Goal: Transaction & Acquisition: Purchase product/service

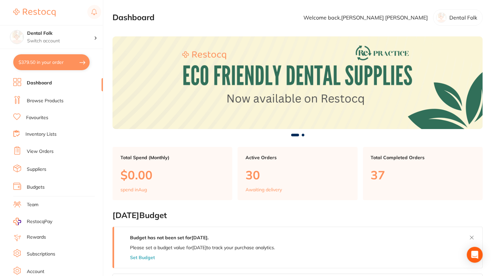
click at [55, 103] on link "Browse Products" at bounding box center [45, 101] width 37 height 7
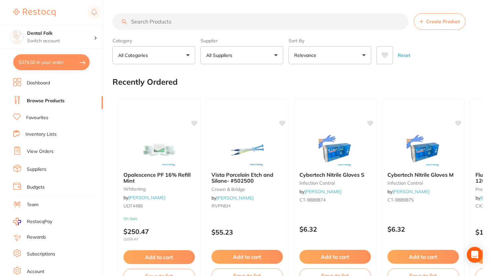
click at [221, 24] on input "search" at bounding box center [260, 21] width 296 height 17
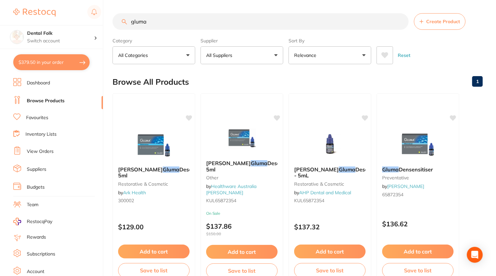
type input "gluma"
click at [345, 81] on div "Browse All Products 1" at bounding box center [297, 82] width 370 height 22
click at [320, 59] on button "Relevance" at bounding box center [329, 55] width 83 height 18
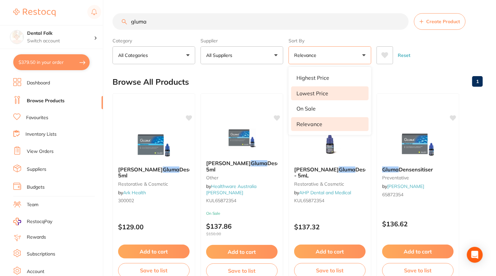
click at [320, 94] on p "Lowest Price" at bounding box center [312, 93] width 32 height 6
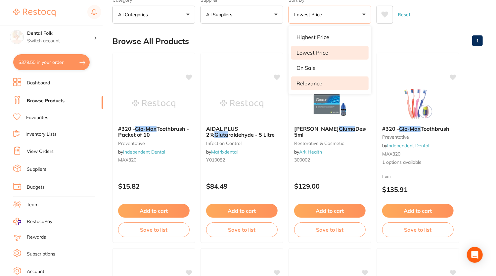
scroll to position [41, 0]
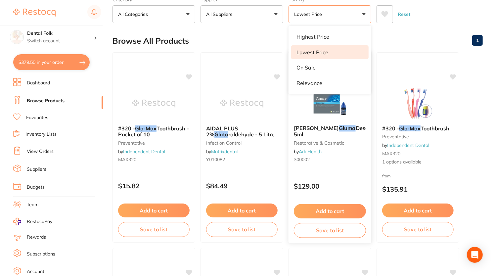
click at [332, 210] on button "Add to cart" at bounding box center [330, 211] width 72 height 14
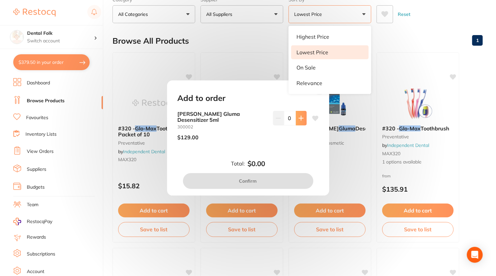
click at [299, 120] on icon at bounding box center [301, 118] width 4 height 4
type input "1"
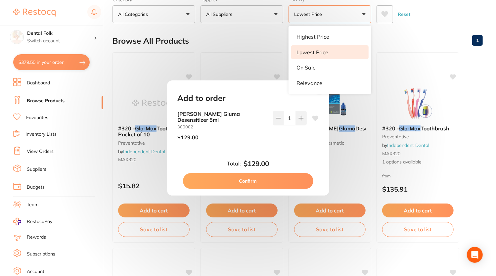
click at [268, 173] on button "Confirm" at bounding box center [248, 181] width 130 height 16
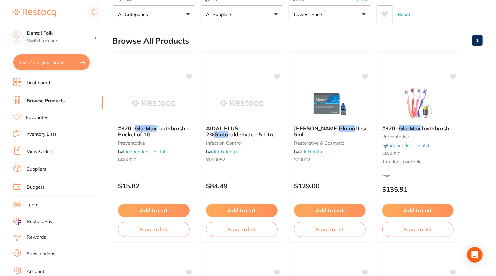
scroll to position [0, 0]
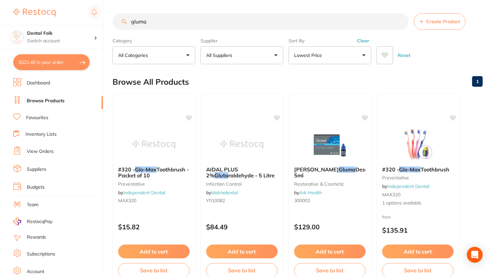
drag, startPoint x: 163, startPoint y: 22, endPoint x: 108, endPoint y: 17, distance: 55.8
click at [108, 17] on div "$521.40 Dental Folk Switch account Dental Folk $521.40 in your order Dashboard …" at bounding box center [248, 138] width 496 height 276
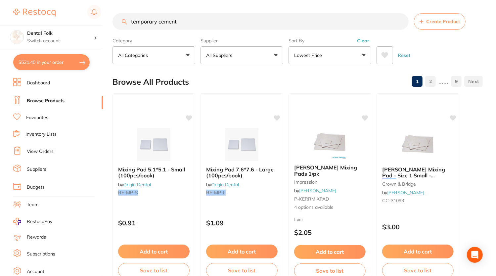
type input "temporary cement"
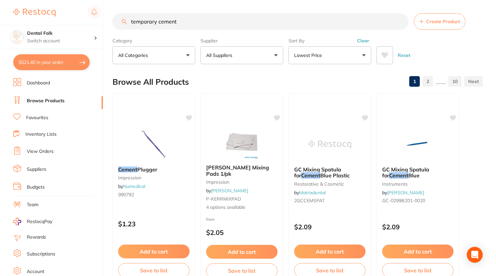
click at [367, 52] on button "Lowest Price" at bounding box center [329, 55] width 83 height 18
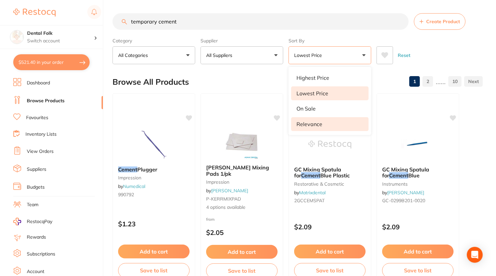
click at [322, 122] on li "Relevance" at bounding box center [329, 124] width 77 height 14
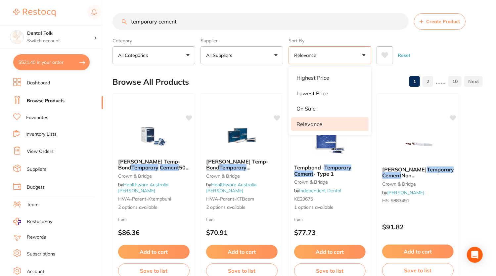
click at [443, 53] on div "Reset" at bounding box center [426, 52] width 101 height 23
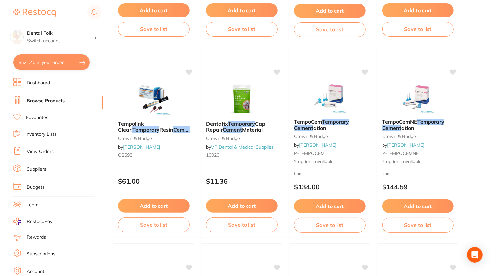
scroll to position [1414, 0]
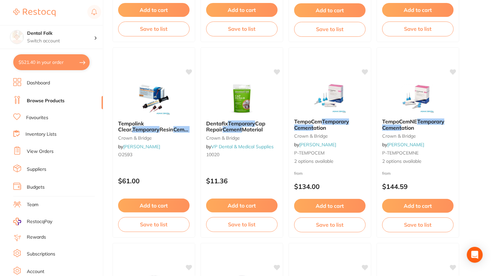
drag, startPoint x: 174, startPoint y: 129, endPoint x: 156, endPoint y: 131, distance: 18.0
click at [160, 131] on span "- 5ml, 8 Tips" at bounding box center [156, 132] width 77 height 13
click at [156, 131] on section at bounding box center [248, 138] width 496 height 276
click at [156, 131] on span "- 5ml, 8 Tips" at bounding box center [156, 132] width 77 height 13
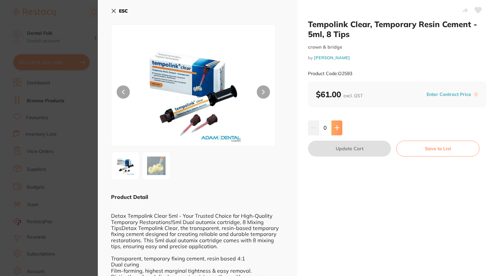
click at [335, 125] on icon at bounding box center [337, 127] width 5 height 5
type input "1"
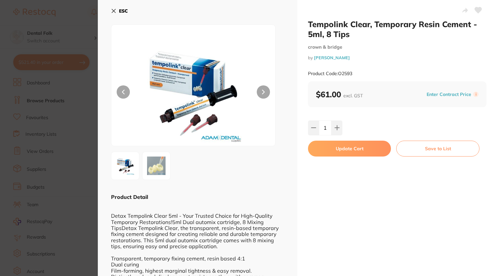
click at [336, 147] on button "Update Cart" at bounding box center [349, 149] width 83 height 16
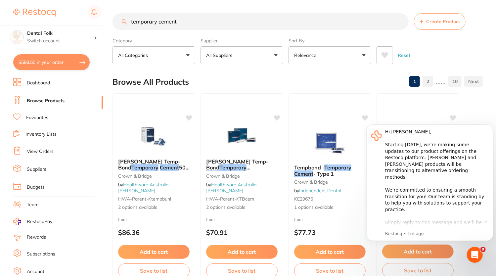
drag, startPoint x: 188, startPoint y: 18, endPoint x: 128, endPoint y: 17, distance: 60.2
click at [128, 17] on input "temporary cement" at bounding box center [260, 21] width 296 height 17
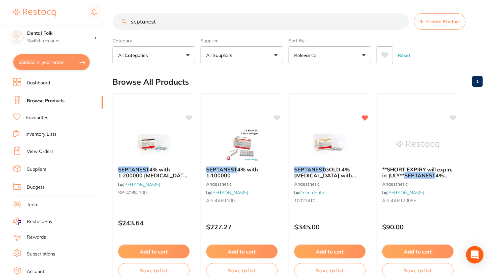
type input "septanest"
click at [474, 255] on icon "Open Intercom Messenger" at bounding box center [475, 254] width 8 height 9
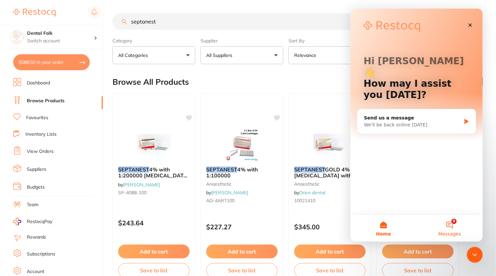
click at [447, 226] on button "9 Messages" at bounding box center [449, 228] width 66 height 26
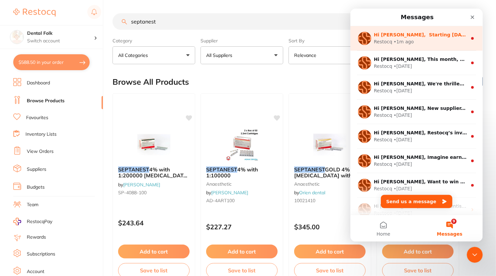
click at [423, 42] on div "Restocq • 1m ago" at bounding box center [419, 41] width 93 height 7
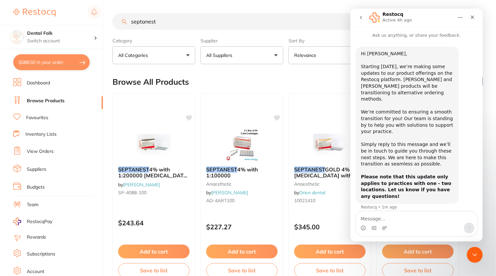
scroll to position [36, 0]
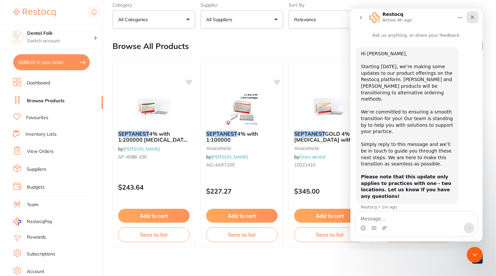
click at [475, 16] on div "Close" at bounding box center [472, 17] width 12 height 12
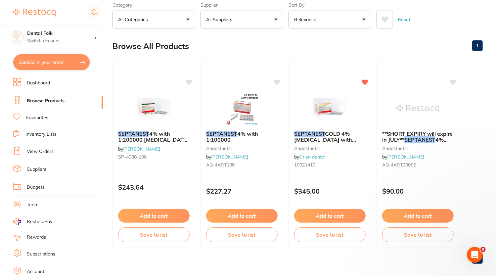
scroll to position [0, 0]
click at [226, 133] on em "SEPTANEST" at bounding box center [221, 133] width 31 height 7
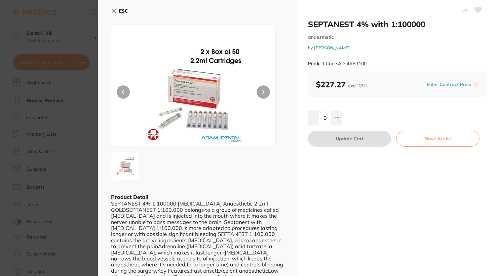
scroll to position [14, 0]
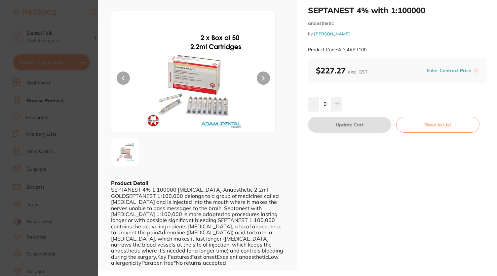
click at [263, 81] on button at bounding box center [263, 77] width 13 height 13
click at [340, 107] on button at bounding box center [337, 104] width 11 height 15
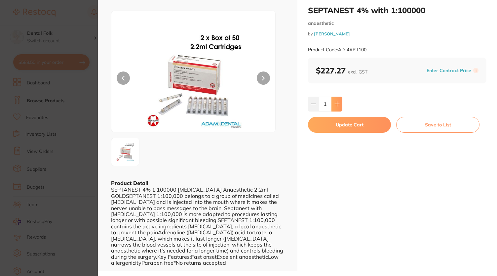
click at [340, 107] on button at bounding box center [337, 104] width 11 height 15
type input "2"
click at [340, 127] on button "Update Cart" at bounding box center [349, 125] width 83 height 16
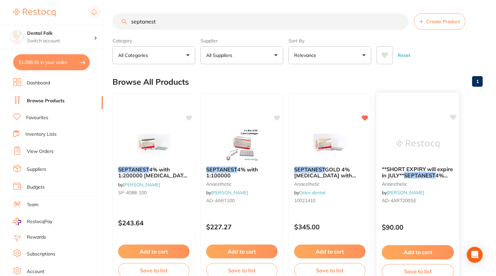
click at [395, 170] on span "**SHORT EXPIRY will expire in JULY**" at bounding box center [417, 172] width 71 height 13
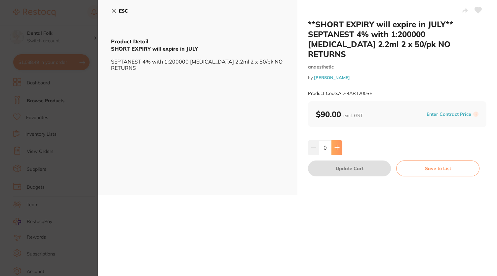
click at [340, 140] on button at bounding box center [337, 147] width 11 height 15
type input "1"
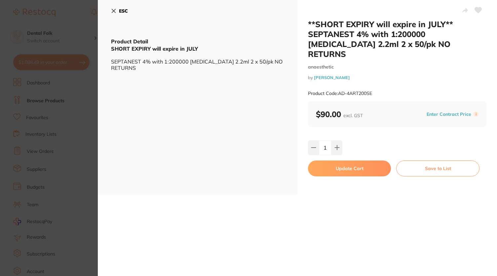
click at [114, 10] on icon at bounding box center [114, 11] width 4 height 4
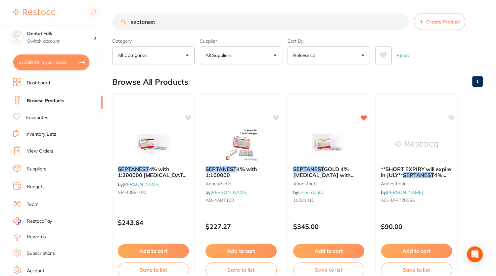
scroll to position [1, 0]
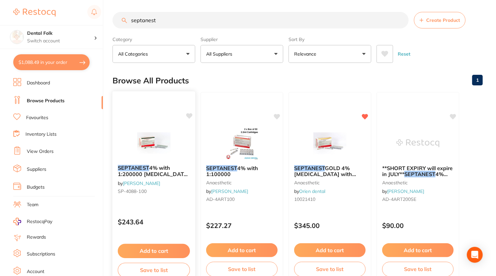
click at [162, 170] on span "4% with 1:200000 [MEDICAL_DATA] 2.2ml 2xBox 50 D.GRN" at bounding box center [154, 173] width 72 height 19
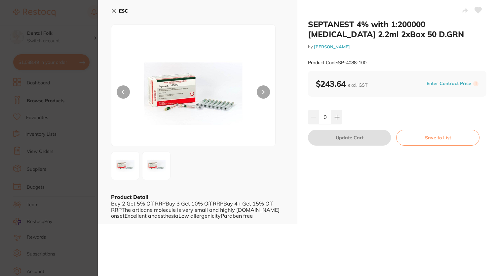
click at [114, 12] on icon at bounding box center [113, 10] width 5 height 5
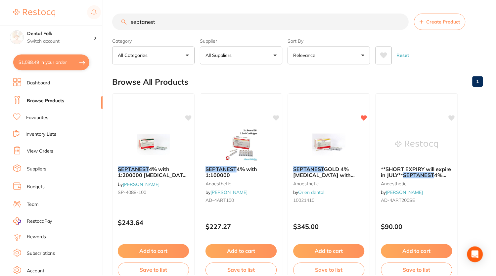
scroll to position [1, 0]
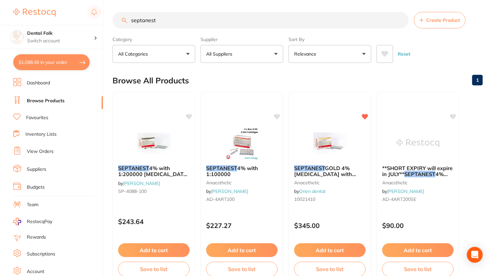
click at [69, 60] on button "$1,088.49 in your order" at bounding box center [51, 62] width 76 height 16
checkbox input "true"
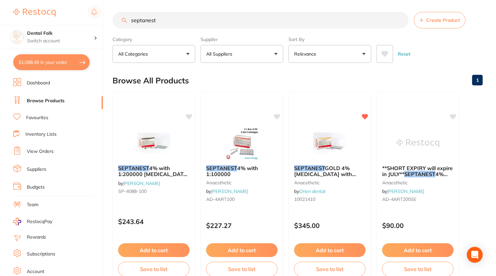
checkbox input "true"
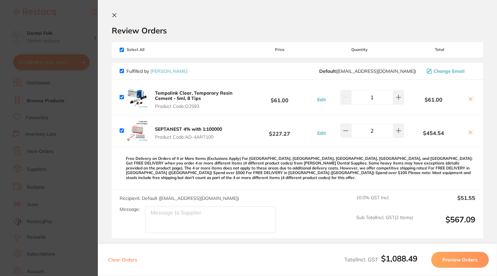
scroll to position [0, 0]
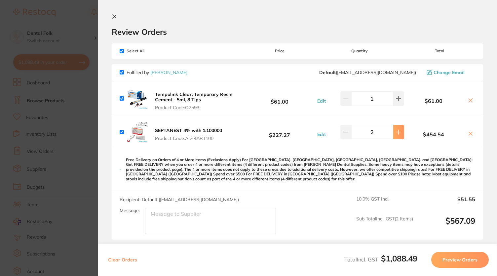
click at [394, 106] on button at bounding box center [398, 98] width 11 height 15
type input "4"
click at [115, 14] on icon at bounding box center [114, 16] width 5 height 5
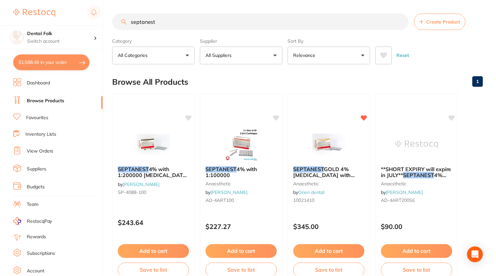
scroll to position [1, 0]
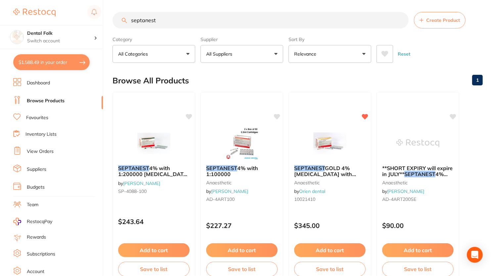
drag, startPoint x: 166, startPoint y: 21, endPoint x: 108, endPoint y: 11, distance: 59.1
click at [108, 11] on div "$1,588.49 Dental Folk Switch account Dental Folk $1,588.49 in your order Dashbo…" at bounding box center [248, 137] width 496 height 276
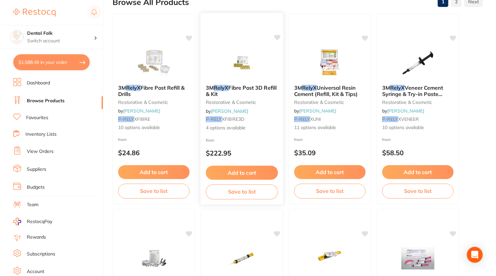
scroll to position [79, 0]
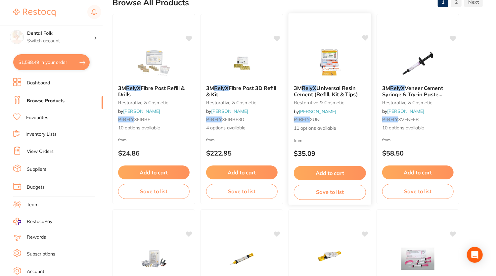
type input "relyx"
click at [321, 95] on span "Universal Resin Cement (Refill, Kit & Tips)" at bounding box center [326, 91] width 64 height 13
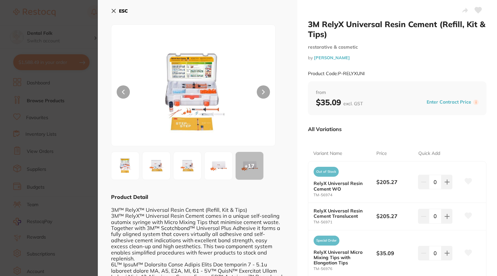
click at [264, 96] on button at bounding box center [263, 91] width 13 height 13
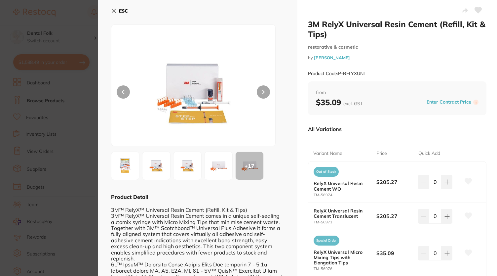
click at [264, 96] on button at bounding box center [263, 91] width 13 height 13
click at [263, 92] on icon at bounding box center [264, 92] width 2 height 4
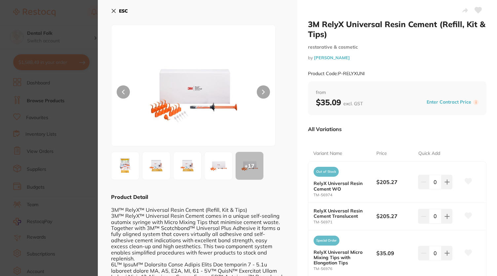
click at [264, 92] on icon at bounding box center [263, 92] width 3 height 5
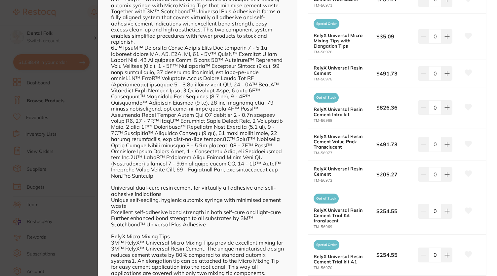
scroll to position [212, 0]
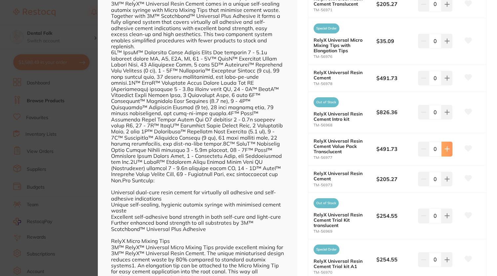
type input "1"
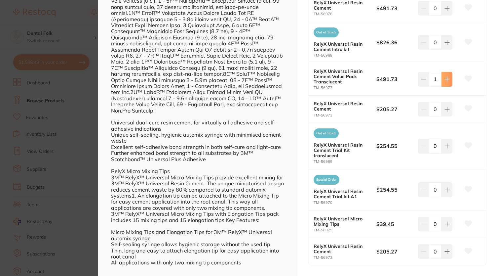
scroll to position [322, 0]
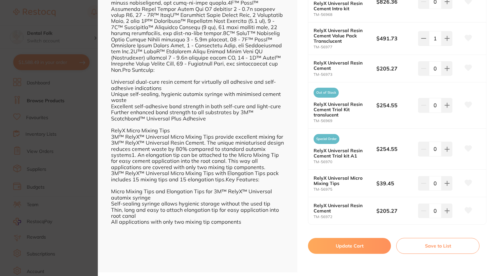
click at [360, 247] on button "Update Cart" at bounding box center [349, 246] width 83 height 16
checkbox input "false"
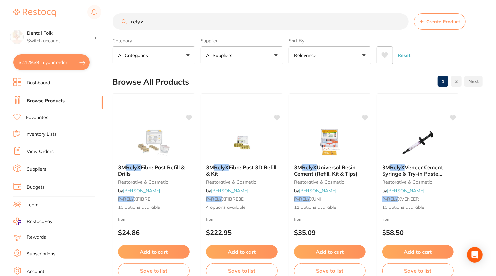
drag, startPoint x: 170, startPoint y: 21, endPoint x: 116, endPoint y: 16, distance: 54.5
click at [116, 16] on input "relyx" at bounding box center [260, 21] width 296 height 17
type input "g cem"
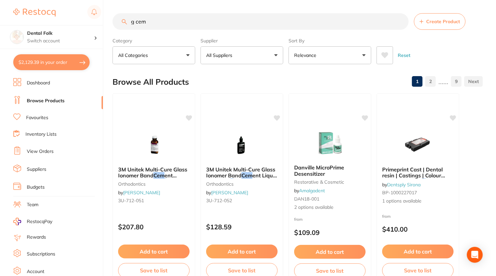
click at [72, 62] on button "$2,129.39 in your order" at bounding box center [51, 62] width 76 height 16
checkbox input "true"
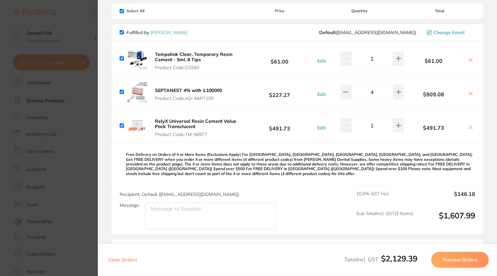
scroll to position [41, 0]
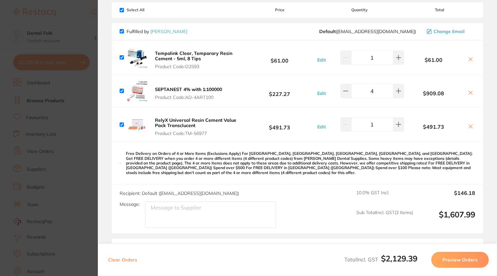
click at [472, 57] on button at bounding box center [470, 59] width 9 height 7
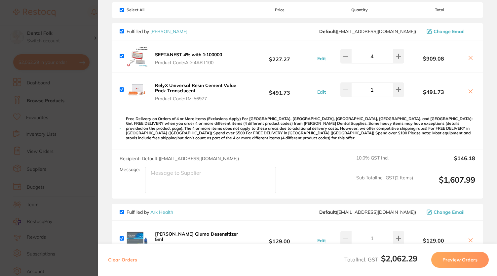
click at [469, 92] on icon at bounding box center [471, 92] width 4 height 4
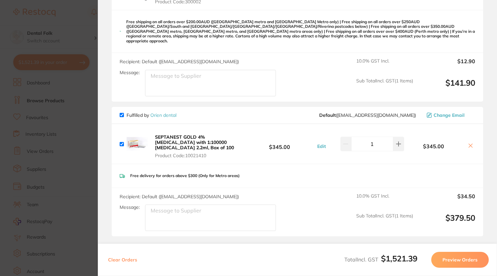
scroll to position [252, 0]
click at [468, 143] on icon at bounding box center [470, 145] width 5 height 5
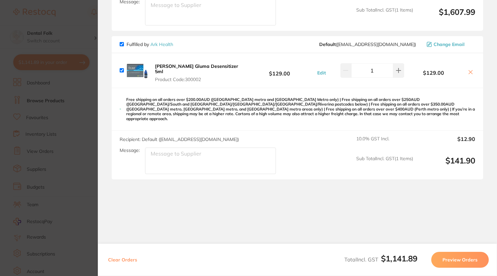
scroll to position [166, 0]
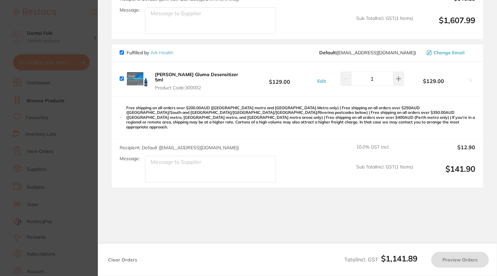
checkbox input "true"
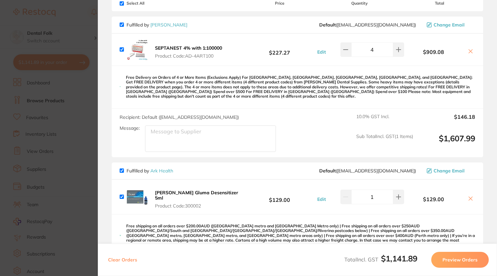
scroll to position [0, 0]
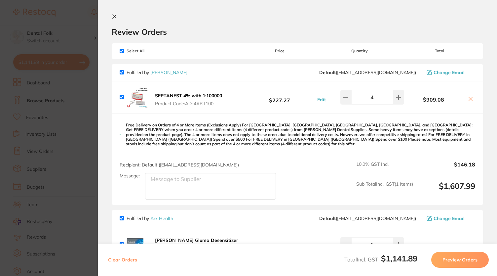
click at [379, 140] on p "Free Delivery on Orders of 4 or More Items (Exclusions Apply) For [GEOGRAPHIC_D…" at bounding box center [301, 135] width 350 height 24
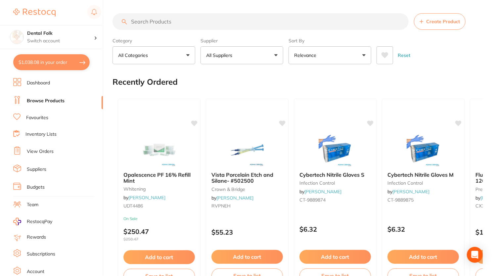
click at [197, 25] on input "search" at bounding box center [260, 21] width 296 height 17
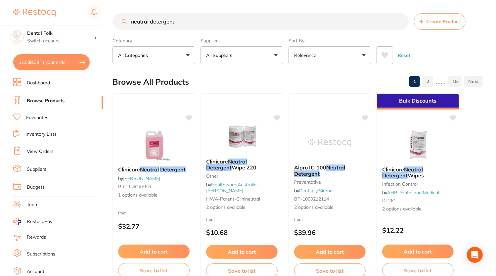
click at [353, 57] on button "Relevance" at bounding box center [329, 55] width 83 height 18
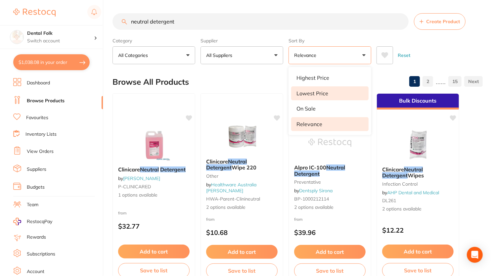
click at [331, 90] on li "Lowest Price" at bounding box center [329, 93] width 77 height 14
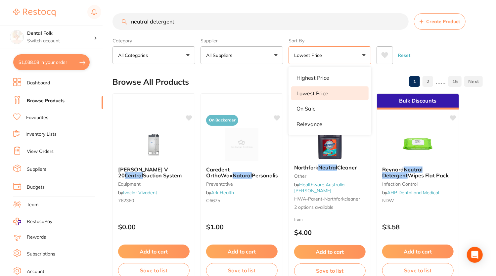
click at [204, 19] on input "neutral detergent" at bounding box center [260, 21] width 296 height 17
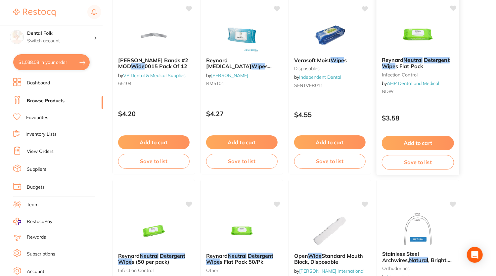
scroll to position [881, 0]
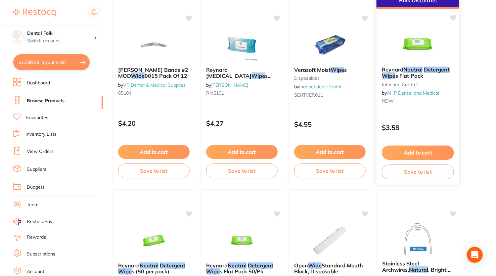
type input "neutral detergent wipe"
click at [402, 149] on button "Add to cart" at bounding box center [418, 152] width 72 height 14
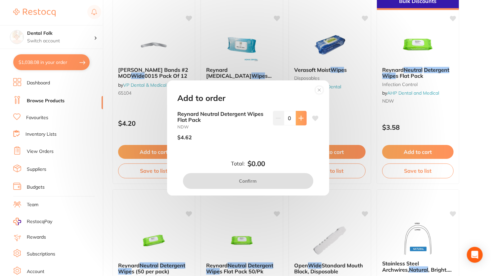
click at [302, 122] on button at bounding box center [301, 118] width 11 height 15
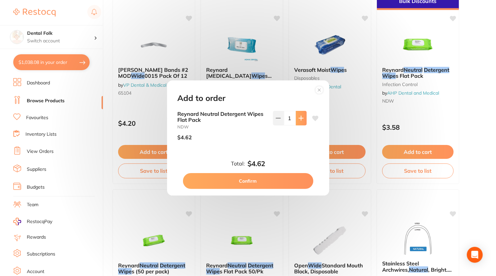
click at [302, 122] on button at bounding box center [301, 118] width 11 height 15
type input "4"
click at [275, 178] on button "Confirm" at bounding box center [248, 181] width 130 height 16
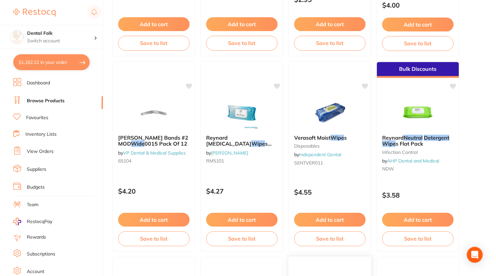
scroll to position [806, 0]
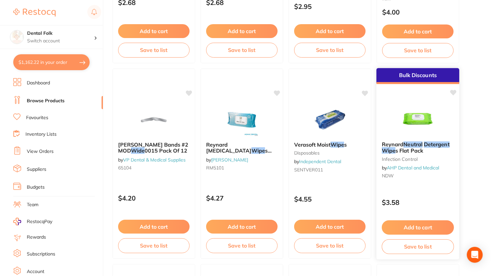
click at [417, 130] on img at bounding box center [417, 119] width 43 height 33
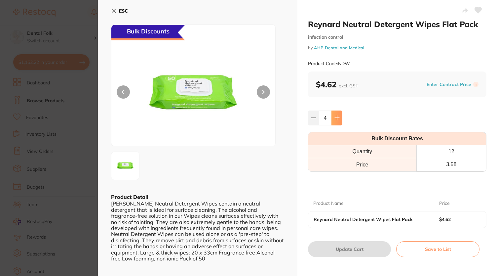
click at [337, 119] on icon at bounding box center [337, 118] width 4 height 4
click at [337, 114] on button at bounding box center [337, 117] width 11 height 15
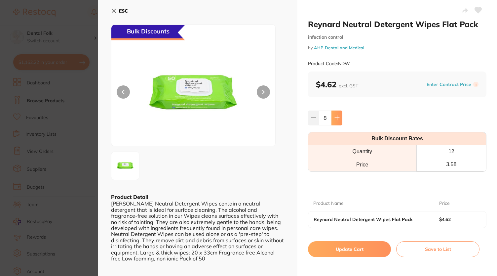
click at [337, 114] on button at bounding box center [337, 117] width 11 height 15
click at [336, 114] on button at bounding box center [337, 117] width 11 height 15
click at [260, 91] on button at bounding box center [263, 91] width 13 height 13
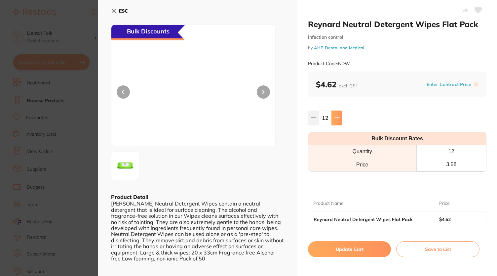
click at [335, 113] on button at bounding box center [337, 117] width 11 height 15
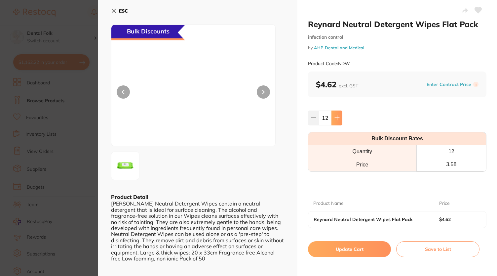
click at [335, 113] on button at bounding box center [337, 117] width 11 height 15
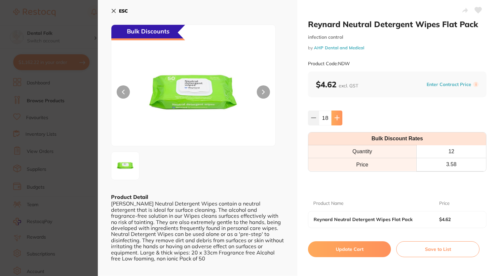
click at [335, 113] on button at bounding box center [337, 117] width 11 height 15
click at [335, 115] on icon at bounding box center [337, 117] width 5 height 5
click at [335, 116] on icon at bounding box center [337, 117] width 5 height 5
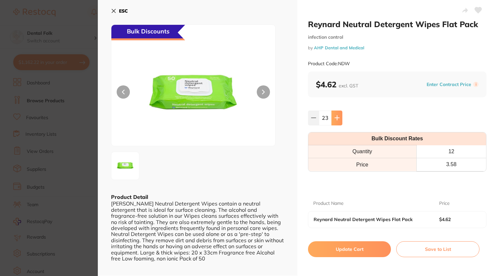
click at [335, 116] on icon at bounding box center [337, 117] width 5 height 5
type input "24"
click at [348, 248] on button "Update Cart" at bounding box center [349, 249] width 83 height 16
type input "24"
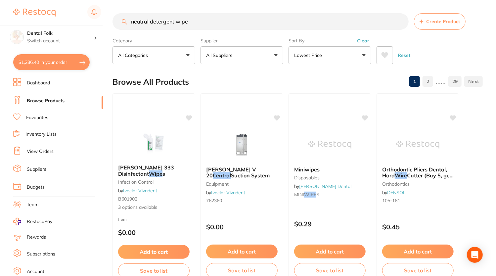
drag, startPoint x: 194, startPoint y: 21, endPoint x: 84, endPoint y: 18, distance: 109.8
click at [84, 18] on div "$1,236.40 Dental Folk Switch account Dental Folk $1,236.40 in your order Dashbo…" at bounding box center [248, 138] width 496 height 276
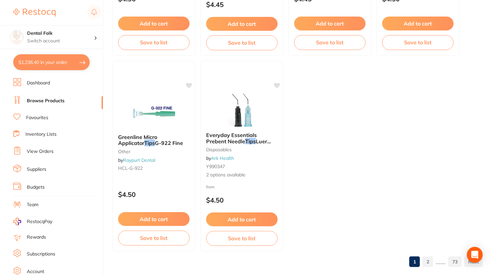
scroll to position [2582, 0]
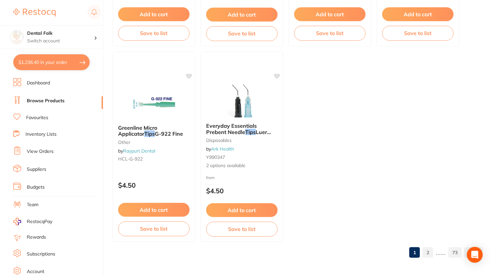
click at [428, 250] on link "2" at bounding box center [427, 252] width 11 height 13
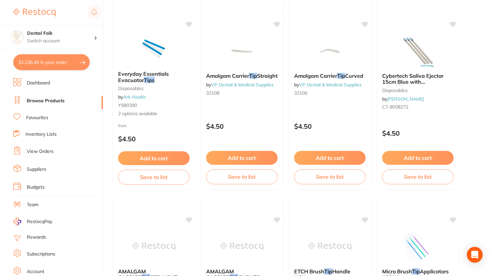
scroll to position [0, 0]
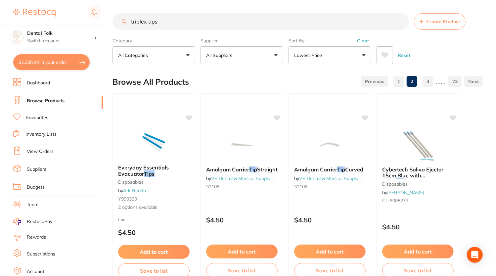
click at [336, 60] on button "Lowest Price" at bounding box center [329, 55] width 83 height 18
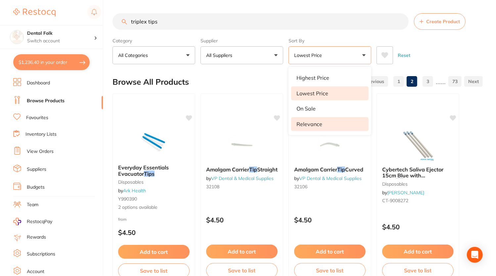
click at [318, 124] on p "Relevance" at bounding box center [309, 124] width 26 height 6
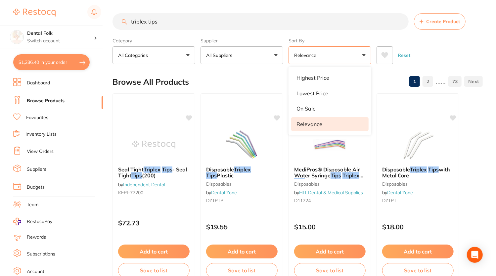
click at [236, 74] on div "Browse All Products 1 2 ...... 73" at bounding box center [297, 82] width 370 height 22
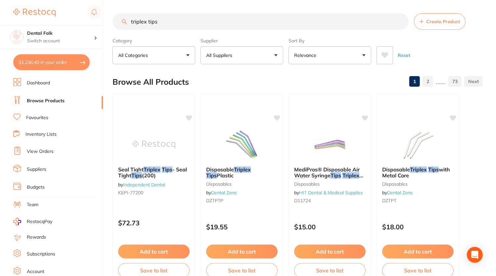
click at [178, 20] on input "triplex tips" at bounding box center [260, 21] width 296 height 17
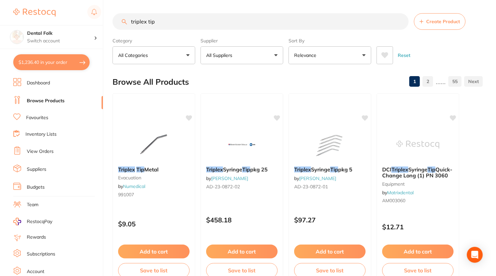
click at [128, 21] on input "triplex tip" at bounding box center [260, 21] width 296 height 17
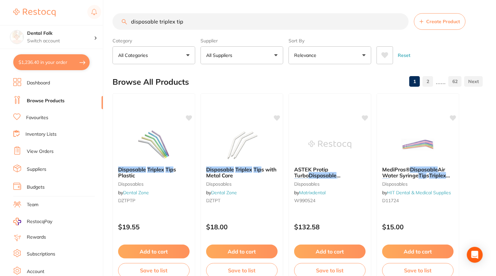
type input "disposable triplex tip"
click at [258, 53] on button "All Suppliers" at bounding box center [241, 55] width 83 height 18
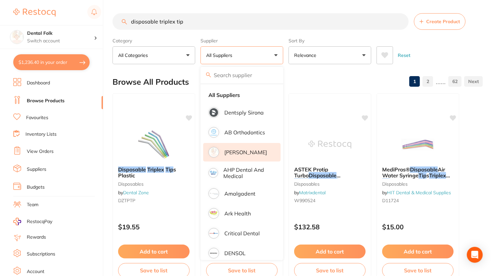
click at [239, 151] on p "[PERSON_NAME]" at bounding box center [245, 152] width 43 height 6
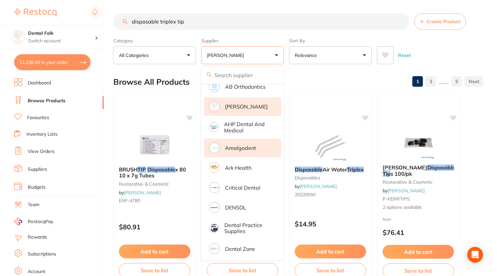
scroll to position [45, 0]
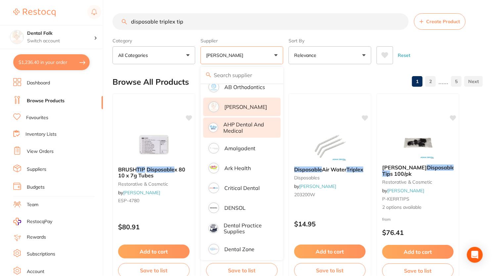
click at [255, 126] on p "AHP Dental and Medical" at bounding box center [247, 127] width 48 height 12
click at [47, 66] on button "$1,236.40 in your order" at bounding box center [51, 62] width 76 height 16
checkbox input "true"
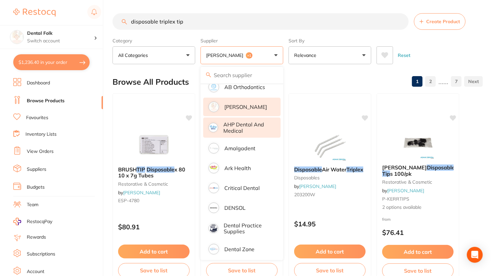
checkbox input "true"
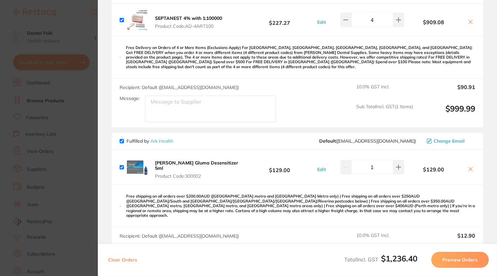
scroll to position [231, 0]
click at [79, 89] on section "Update RRP Set your pre negotiated price for this item. Item Agreed RRP (excl. …" at bounding box center [248, 138] width 497 height 276
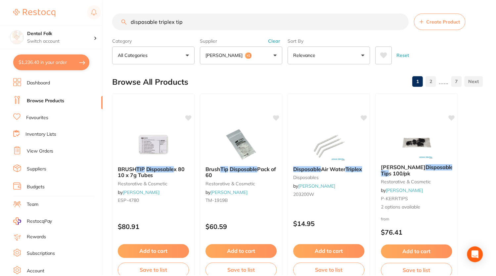
scroll to position [0, 0]
click at [279, 54] on button "Adam Dental +1" at bounding box center [241, 55] width 83 height 18
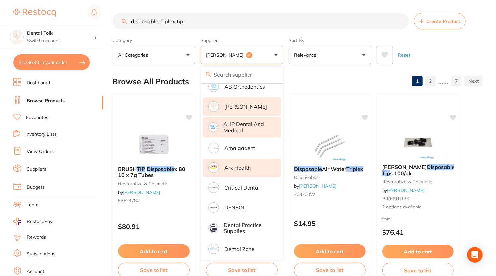
click at [246, 166] on p "Ark Health" at bounding box center [237, 168] width 26 height 6
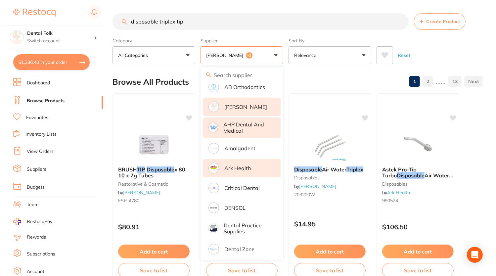
click at [328, 80] on div "Browse All Products 1 2 ...... 13" at bounding box center [297, 82] width 370 height 22
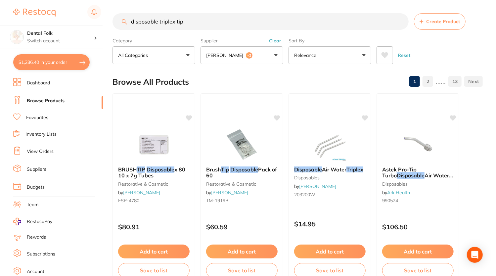
click at [347, 54] on button "Relevance" at bounding box center [329, 55] width 83 height 18
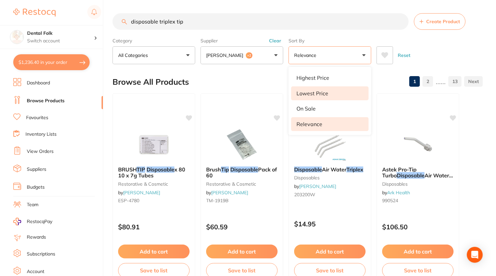
click at [324, 89] on li "Lowest Price" at bounding box center [329, 93] width 77 height 14
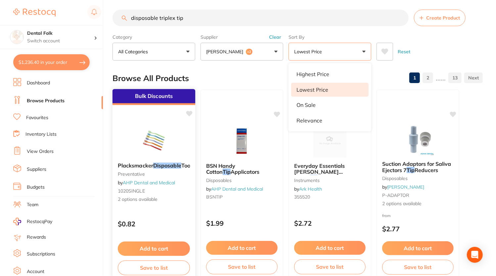
scroll to position [4, 0]
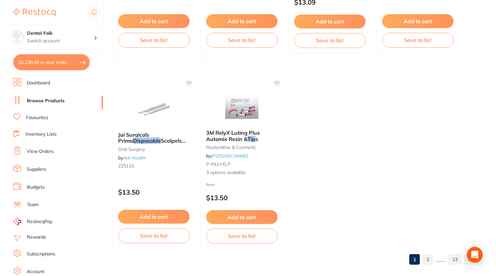
scroll to position [2582, 0]
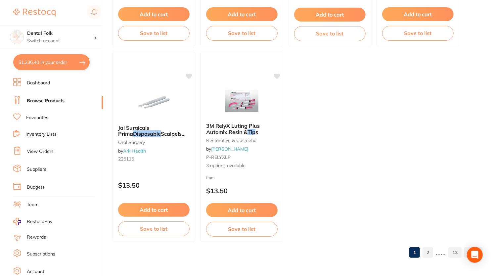
click at [426, 252] on link "2" at bounding box center [427, 252] width 11 height 13
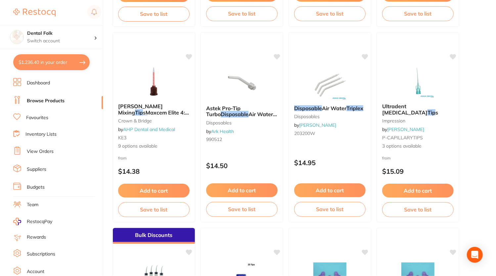
scroll to position [257, 0]
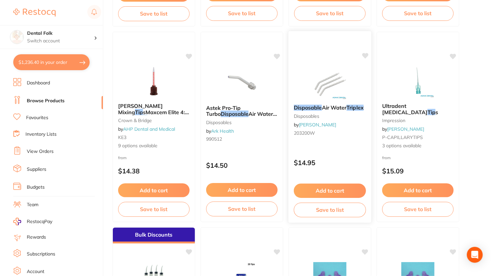
click at [324, 106] on span "Air Water" at bounding box center [334, 107] width 25 height 7
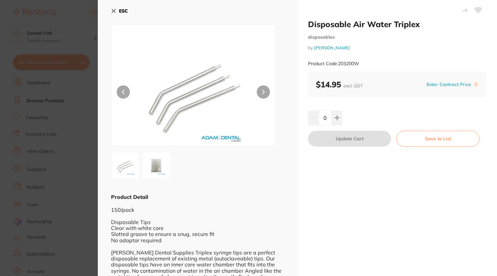
click at [261, 96] on button at bounding box center [263, 91] width 13 height 13
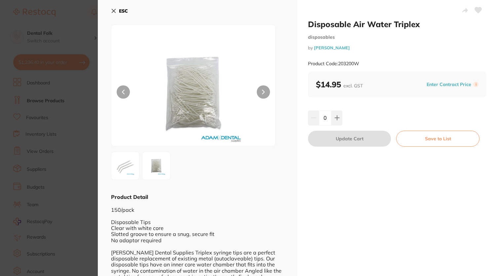
click at [122, 86] on button at bounding box center [123, 91] width 13 height 13
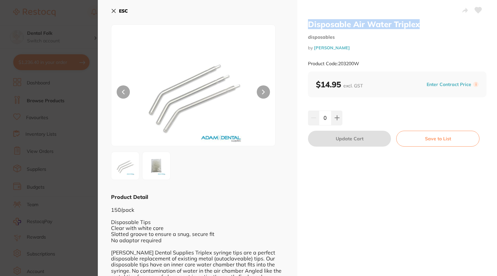
drag, startPoint x: 417, startPoint y: 28, endPoint x: 307, endPoint y: 26, distance: 110.5
click at [307, 26] on div "Disposable Air Water Triplex disposables by Adam Dental Product Code: 203200W $…" at bounding box center [398, 145] width 200 height 291
copy h2 "Disposable Air Water Triplex"
click at [117, 9] on button "ESC" at bounding box center [119, 10] width 17 height 11
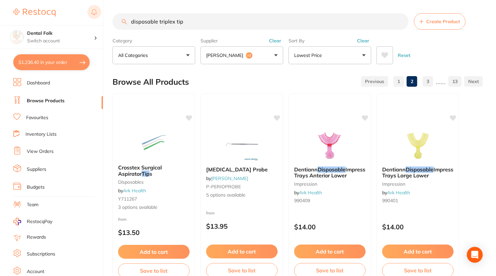
drag, startPoint x: 194, startPoint y: 23, endPoint x: 99, endPoint y: 14, distance: 95.3
click at [99, 14] on div "$1,236.40 Dental Folk Switch account Dental Folk $1,236.40 in your order Dashbo…" at bounding box center [248, 138] width 496 height 276
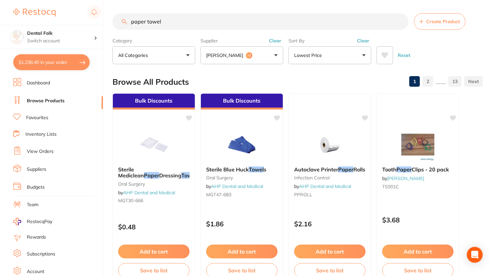
click at [71, 57] on button "$1,236.40 in your order" at bounding box center [51, 62] width 76 height 16
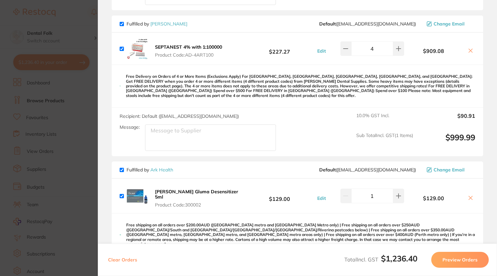
scroll to position [202, 0]
click at [73, 165] on section "Update RRP Set your pre negotiated price for this item. Item Agreed RRP (excl. …" at bounding box center [248, 138] width 497 height 276
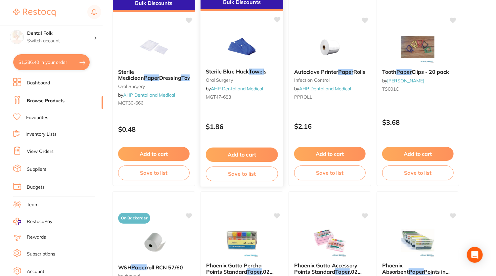
scroll to position [0, 0]
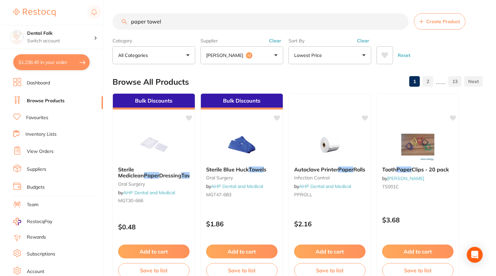
click at [274, 52] on button "Adam Dental +2" at bounding box center [241, 55] width 83 height 18
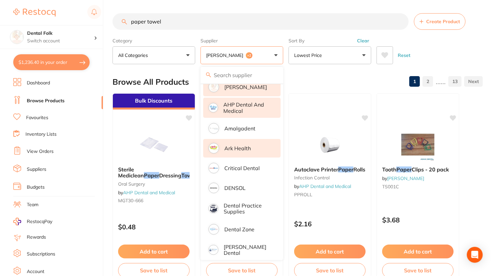
click at [256, 91] on li "[PERSON_NAME]" at bounding box center [241, 87] width 77 height 19
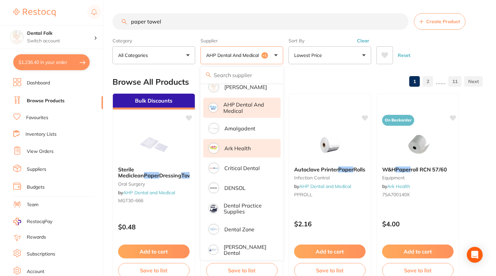
click at [264, 59] on button "AHP Dental and Medical +1" at bounding box center [241, 55] width 83 height 18
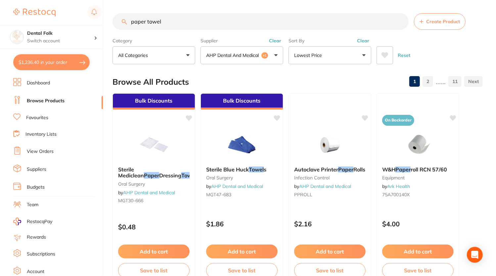
click at [261, 55] on p "AHP Dental and Medical" at bounding box center [233, 55] width 55 height 7
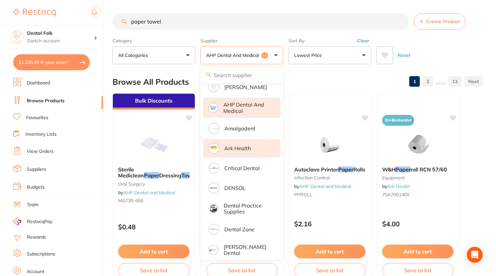
click at [311, 75] on div "Browse All Products 1 2 ...... 11" at bounding box center [297, 82] width 370 height 22
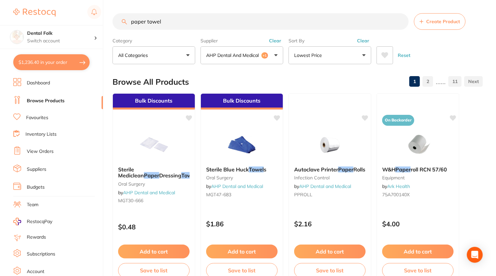
click at [342, 58] on button "Lowest Price" at bounding box center [329, 55] width 83 height 18
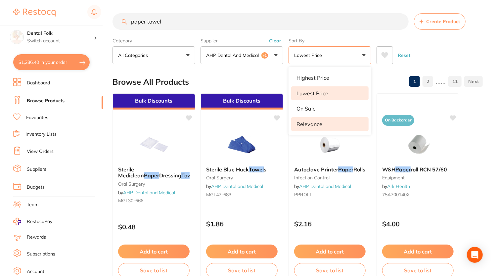
click at [320, 124] on p "Relevance" at bounding box center [309, 124] width 26 height 6
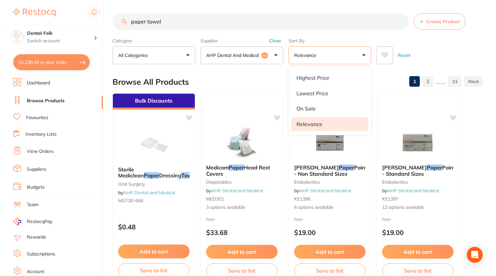
click at [427, 43] on div "Reset" at bounding box center [426, 52] width 101 height 23
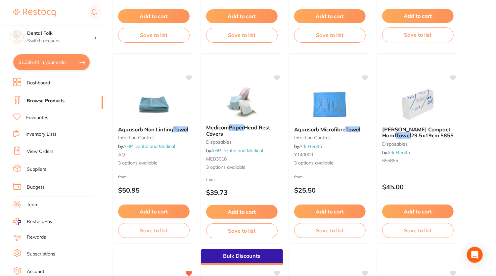
scroll to position [627, 0]
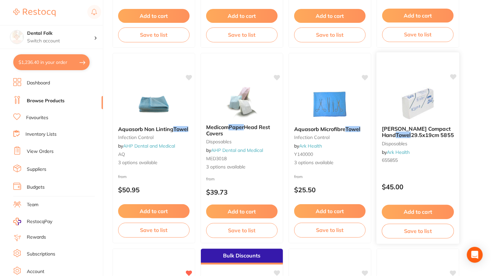
click at [397, 139] on div "Scott Compact Hand Towel 29.5x19cm 5855 disposables by Ark Health 655855" at bounding box center [417, 145] width 83 height 51
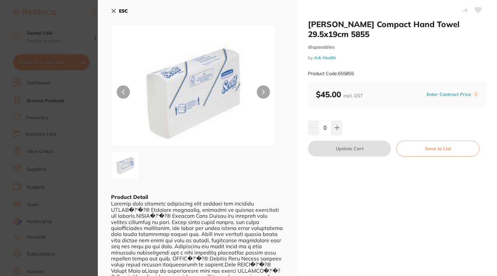
click at [261, 94] on button at bounding box center [263, 91] width 13 height 13
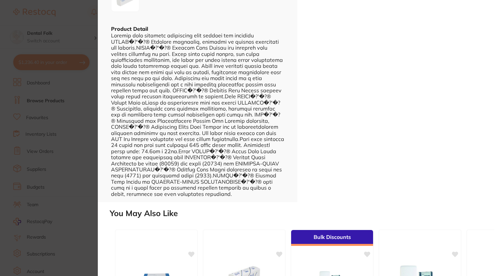
click at [92, 94] on section "Scott Compact Hand Towel 29.5x19cm 5855 disposables by Ark Health Product Code:…" at bounding box center [248, 138] width 497 height 276
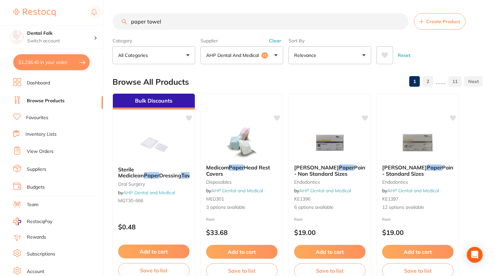
drag, startPoint x: 170, startPoint y: 24, endPoint x: 108, endPoint y: 22, distance: 62.2
click at [108, 22] on div "$1,236.40 Dental Folk Switch account Dental Folk $1,236.40 in your order Dashbo…" at bounding box center [248, 138] width 496 height 276
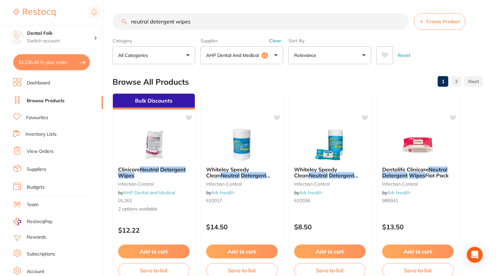
click at [267, 61] on button "AHP Dental and Medical +1" at bounding box center [241, 55] width 83 height 18
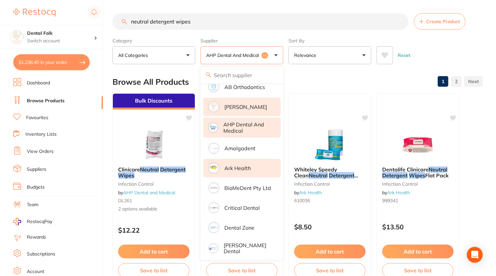
click at [239, 112] on li "[PERSON_NAME]" at bounding box center [241, 107] width 77 height 19
click at [444, 39] on div "Category All Categories All Categories burs disposables infection control instr…" at bounding box center [297, 49] width 370 height 29
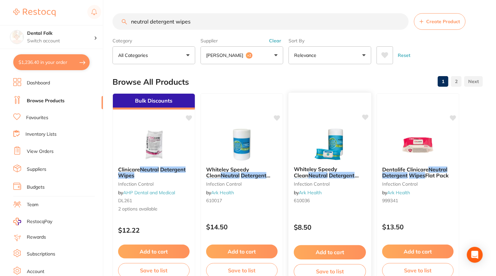
click at [316, 161] on div "Whiteley Speedy Clean Neutral Detergent Wipes Flat Pack infection control by Ar…" at bounding box center [329, 186] width 83 height 51
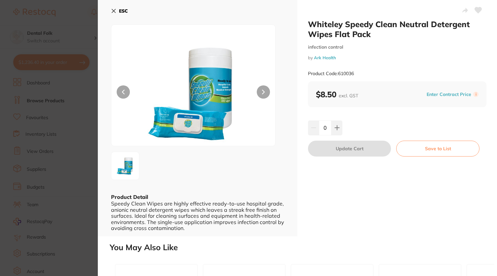
click at [112, 12] on icon at bounding box center [113, 10] width 5 height 5
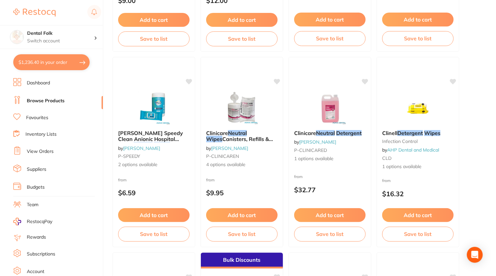
scroll to position [428, 0]
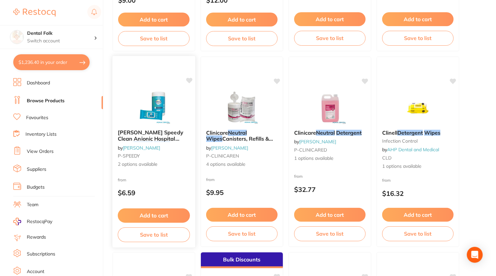
click at [165, 131] on span "Whitely Speedy Clean Anionic Hospital Grade" at bounding box center [150, 138] width 65 height 19
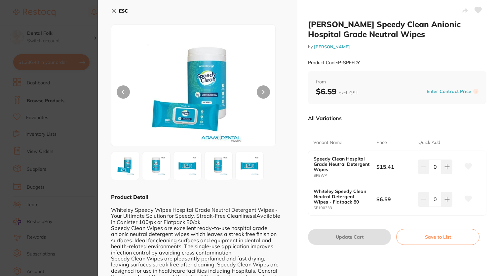
click at [113, 10] on icon at bounding box center [114, 11] width 4 height 4
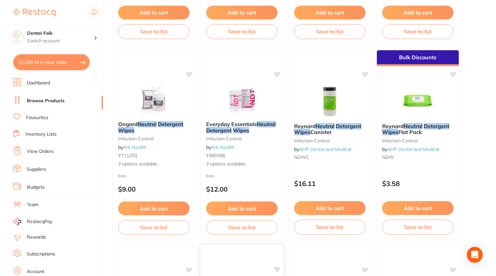
scroll to position [236, 0]
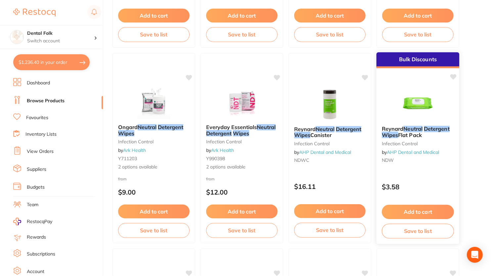
click at [408, 134] on span "Flat Pack" at bounding box center [410, 135] width 24 height 7
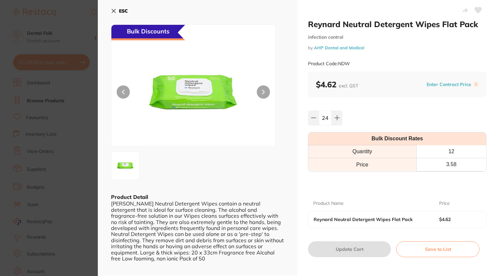
click at [111, 9] on div "ESC Bulk Discounts Product Detail Reynard's Neutral Detergent Wipes contain a n…" at bounding box center [198, 137] width 200 height 275
click at [113, 10] on icon at bounding box center [113, 10] width 5 height 5
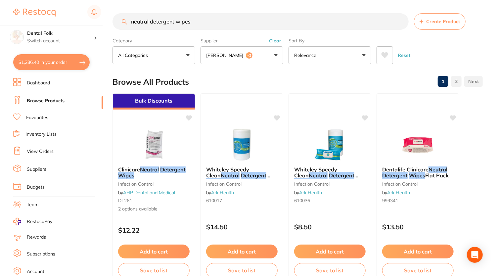
scroll to position [56, 0]
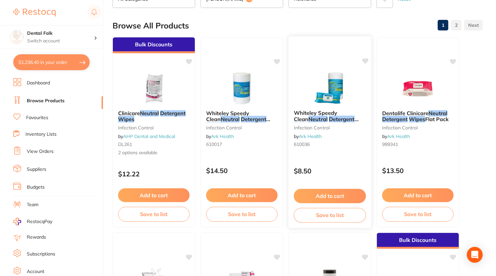
click at [329, 125] on small "infection control" at bounding box center [330, 127] width 72 height 5
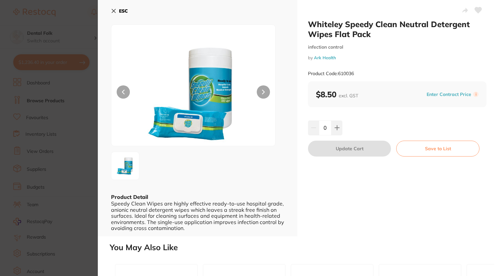
click at [114, 10] on icon at bounding box center [113, 10] width 5 height 5
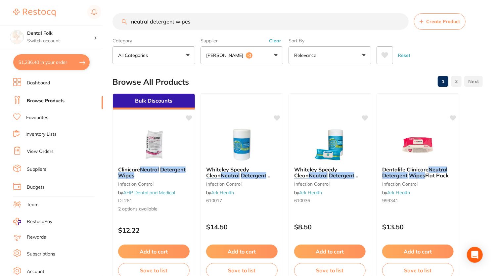
drag, startPoint x: 214, startPoint y: 18, endPoint x: 72, endPoint y: 0, distance: 143.3
click at [72, 0] on div "$1,236.40 Dental Folk Switch account Dental Folk $1,236.40 in your order Dashbo…" at bounding box center [248, 138] width 496 height 276
type input "opalescence"
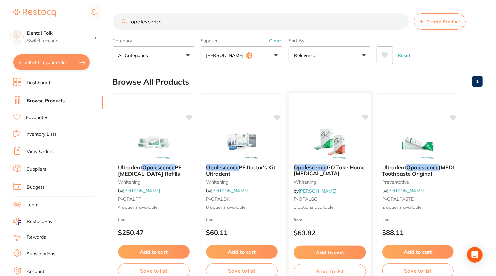
click at [309, 168] on em "Opalescence" at bounding box center [310, 167] width 33 height 7
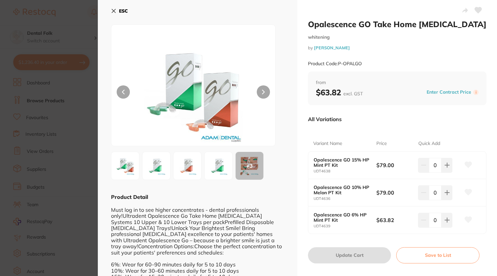
click at [90, 78] on section "Opalescence GO Take Home Tooth Whitening whitening by Adam Dental Product Code:…" at bounding box center [248, 138] width 497 height 276
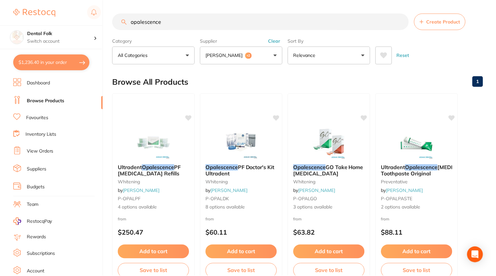
scroll to position [17, 0]
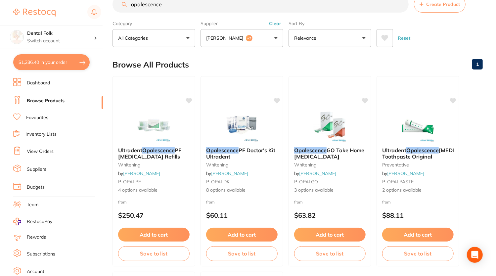
click at [63, 62] on button "$1,236.40 in your order" at bounding box center [51, 62] width 76 height 16
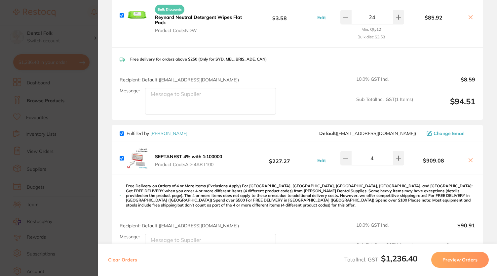
scroll to position [0, 0]
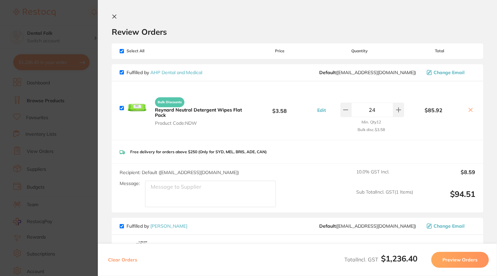
click at [469, 109] on icon at bounding box center [471, 110] width 4 height 4
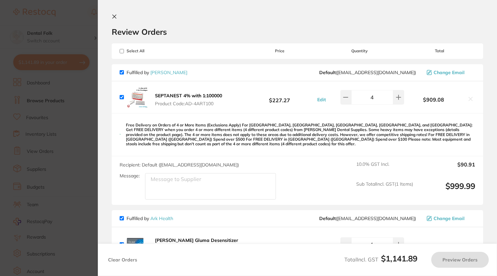
checkbox input "true"
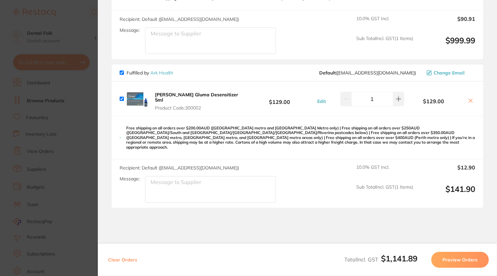
scroll to position [146, 0]
type input "2"
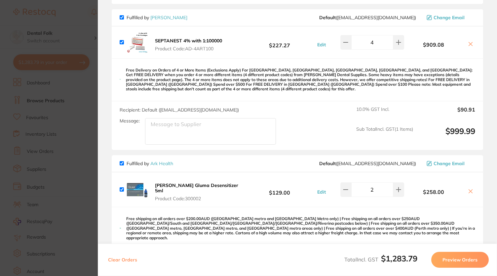
scroll to position [156, 0]
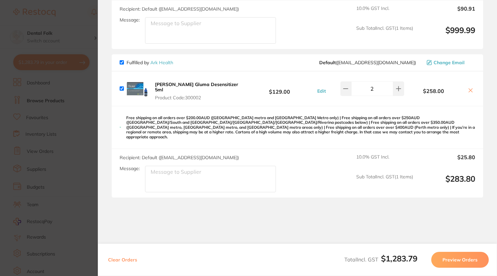
click at [445, 258] on button "Preview Orders" at bounding box center [461, 260] width 58 height 16
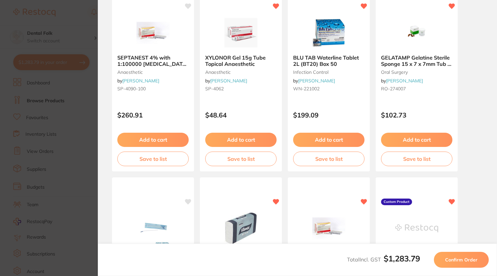
scroll to position [0, 0]
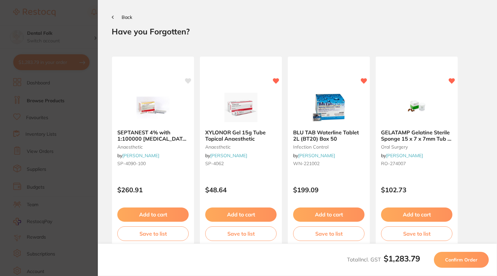
click at [454, 258] on span "Confirm Order" at bounding box center [461, 260] width 32 height 6
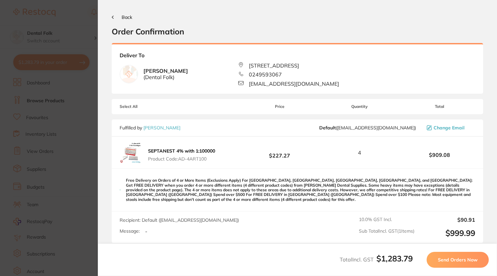
click at [456, 260] on span "Send Orders Now" at bounding box center [458, 260] width 40 height 6
